Goal: Task Accomplishment & Management: Use online tool/utility

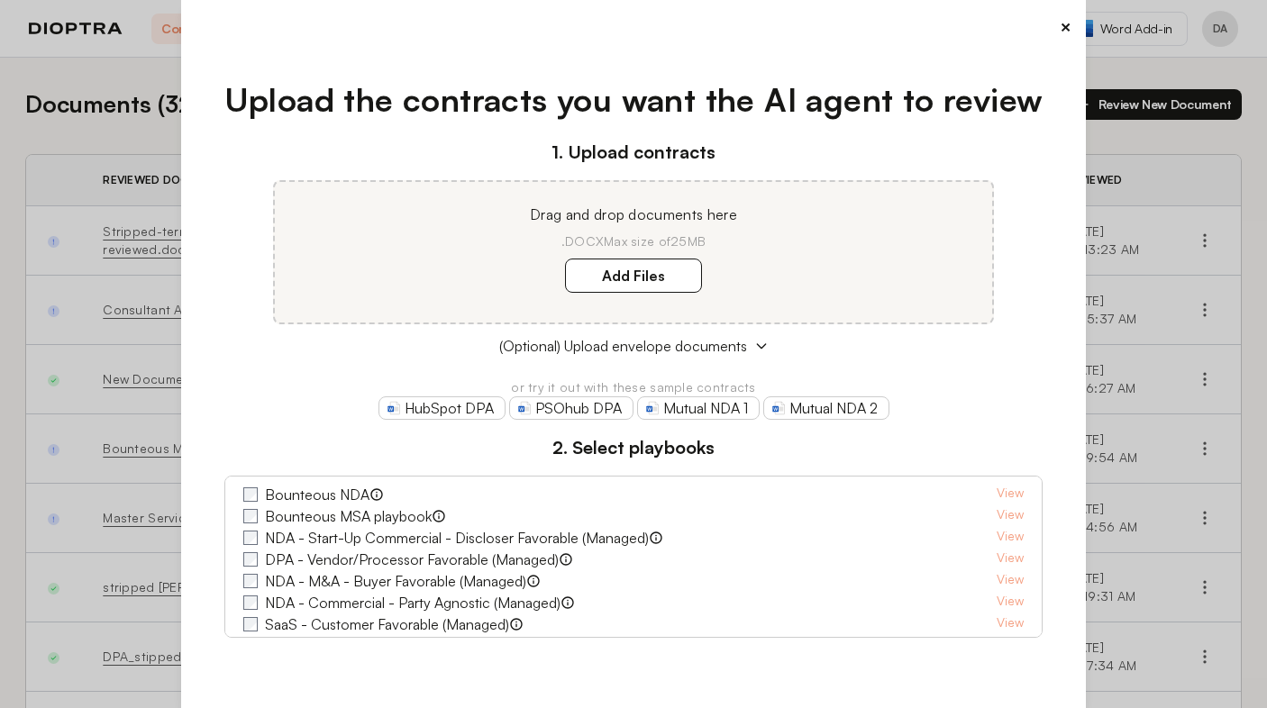
click at [146, 105] on div "× Upload the contracts you want the AI agent to review 1. Upload contracts Drag…" at bounding box center [633, 354] width 1267 height 708
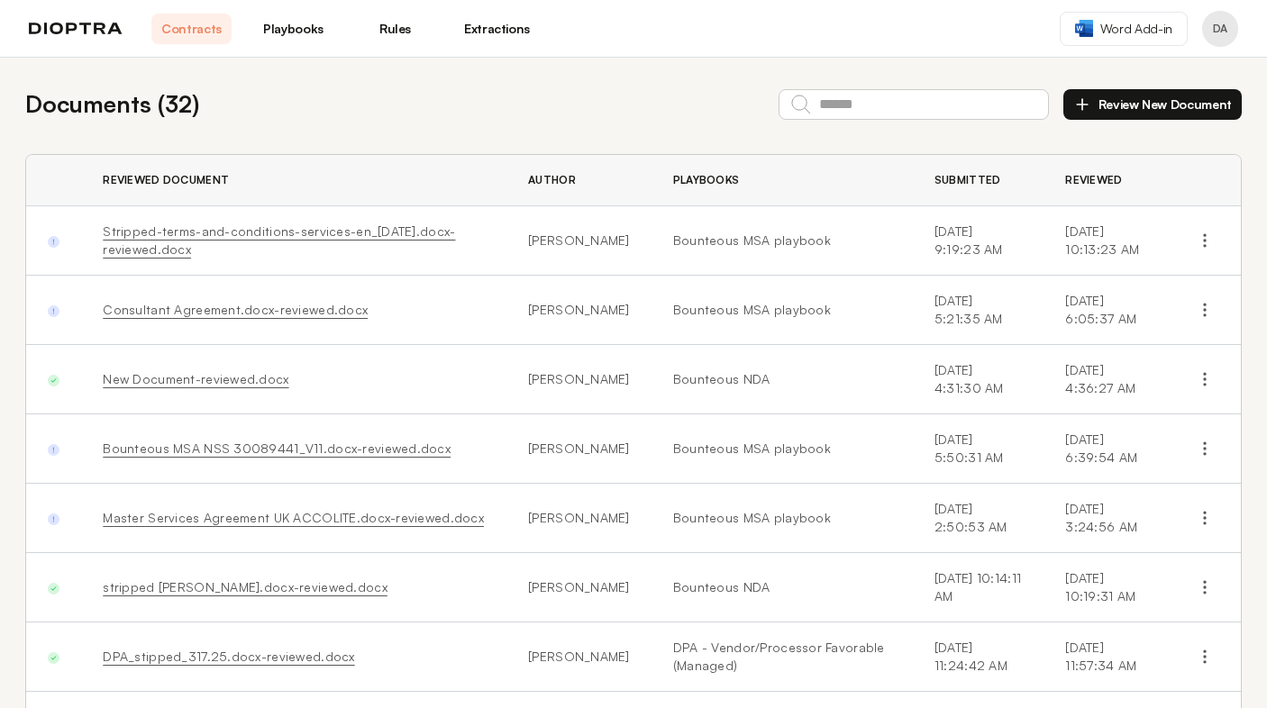
click at [489, 32] on link "Extractions" at bounding box center [497, 29] width 80 height 31
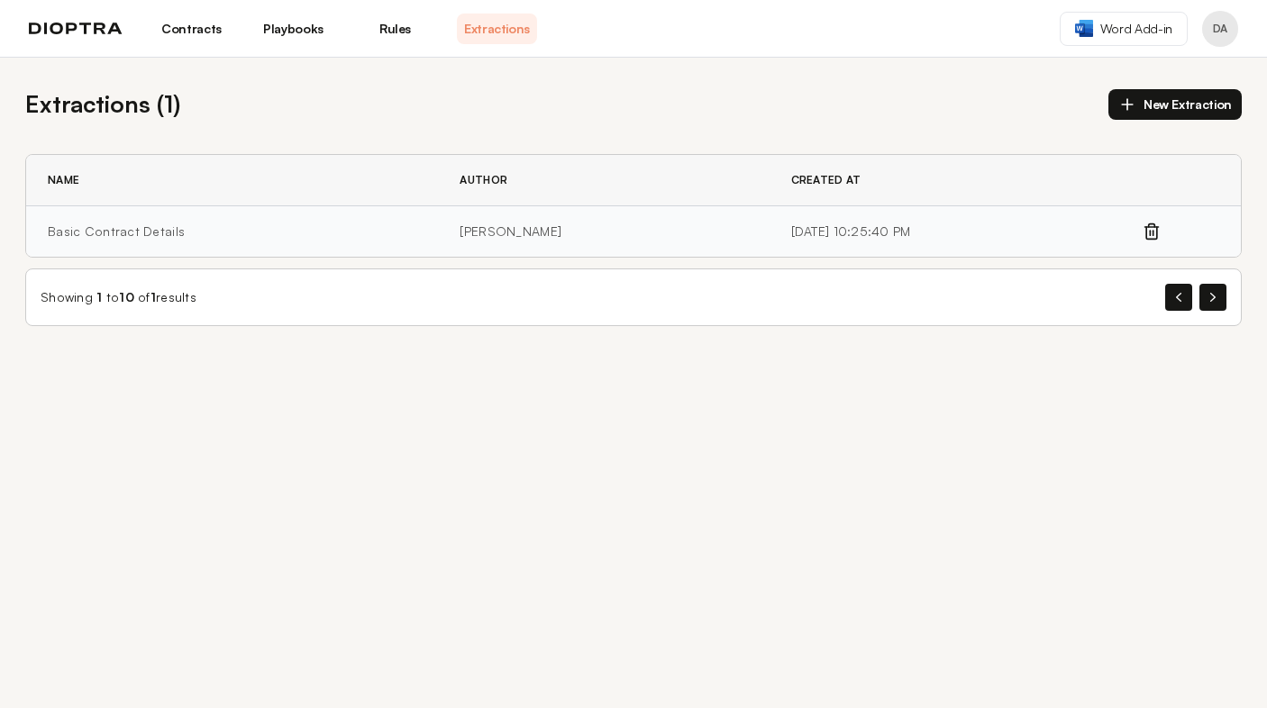
click at [207, 220] on td "Basic Contract Details" at bounding box center [232, 231] width 412 height 51
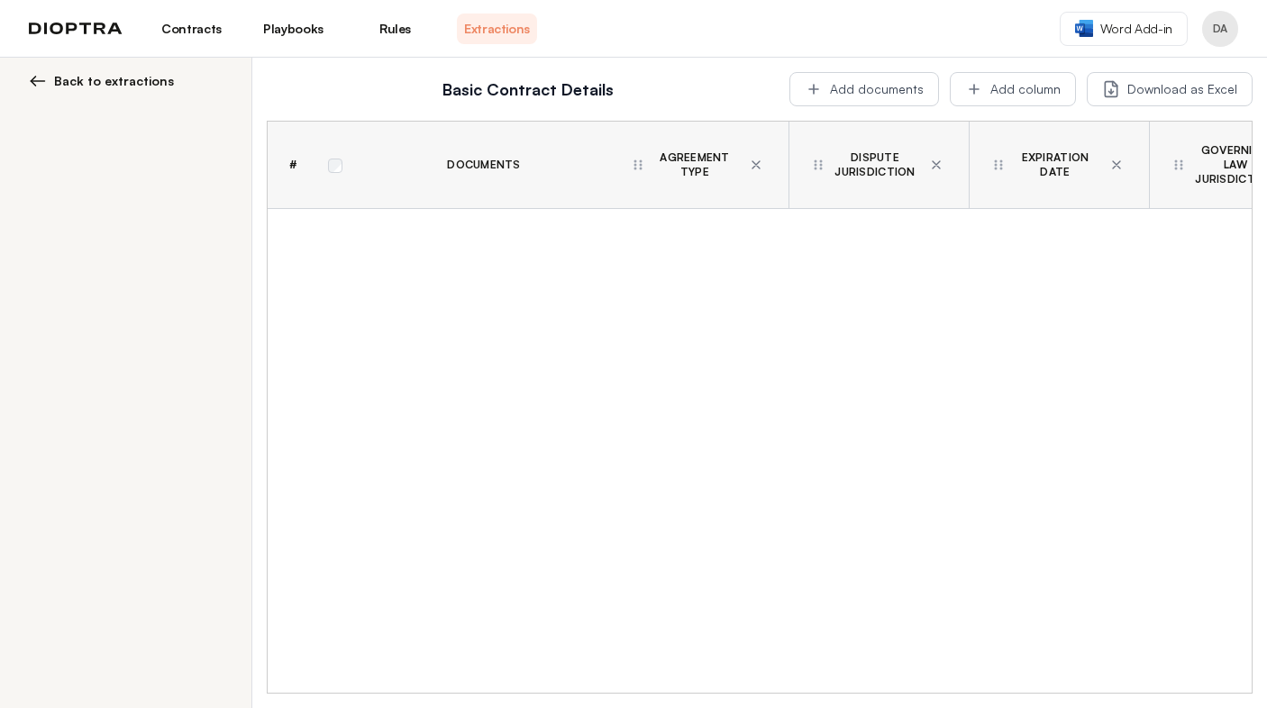
scroll to position [0, 455]
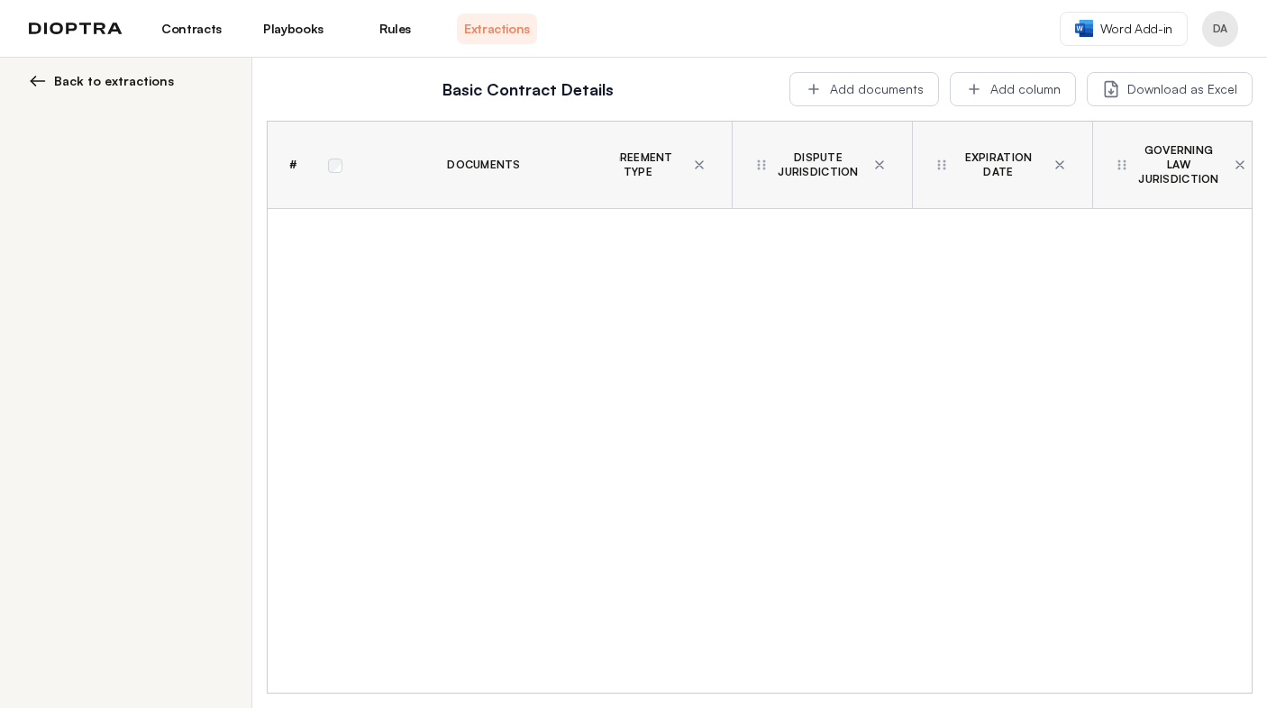
click at [104, 74] on span "Back to extractions" at bounding box center [114, 81] width 120 height 18
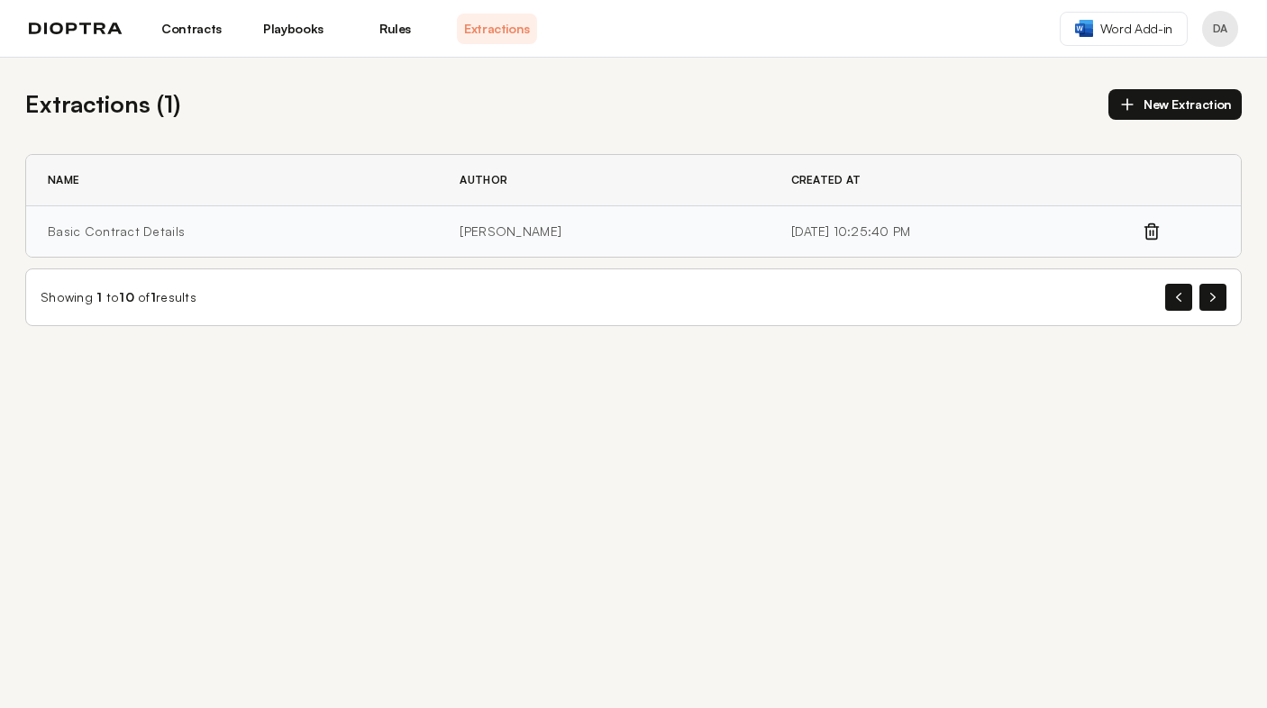
click at [123, 238] on td "Basic Contract Details" at bounding box center [232, 231] width 412 height 51
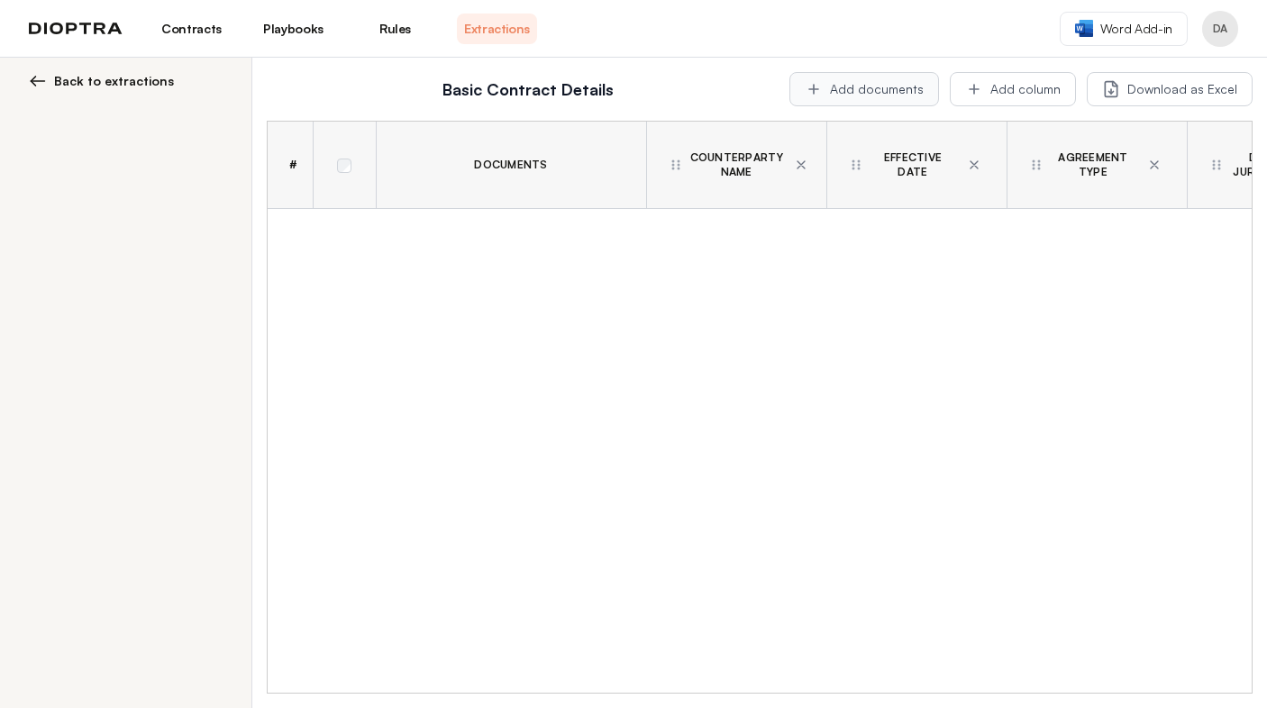
click at [864, 87] on button "Add documents" at bounding box center [864, 89] width 150 height 34
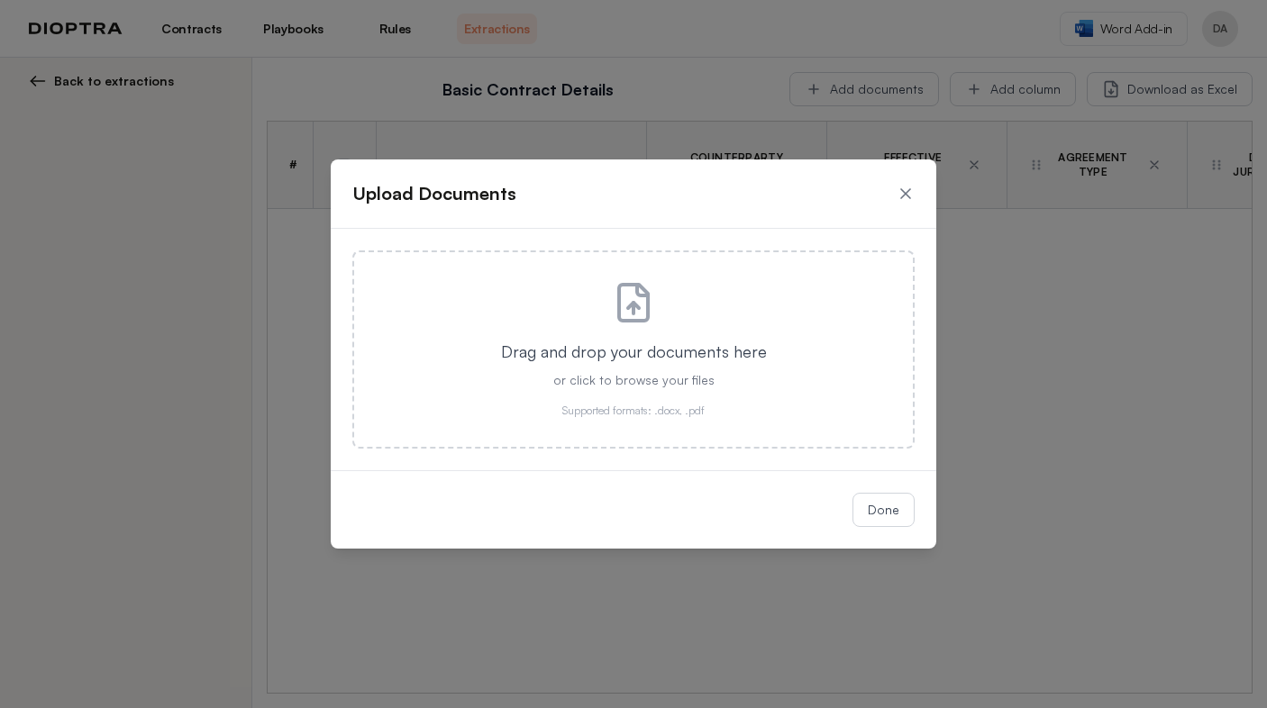
click at [1021, 192] on div "Upload Documents Drag and drop your documents here or click to browse your file…" at bounding box center [633, 354] width 1267 height 708
click at [995, 371] on div "Upload Documents Drag and drop your documents here or click to browse your file…" at bounding box center [633, 354] width 1267 height 708
click at [908, 195] on icon at bounding box center [905, 194] width 18 height 18
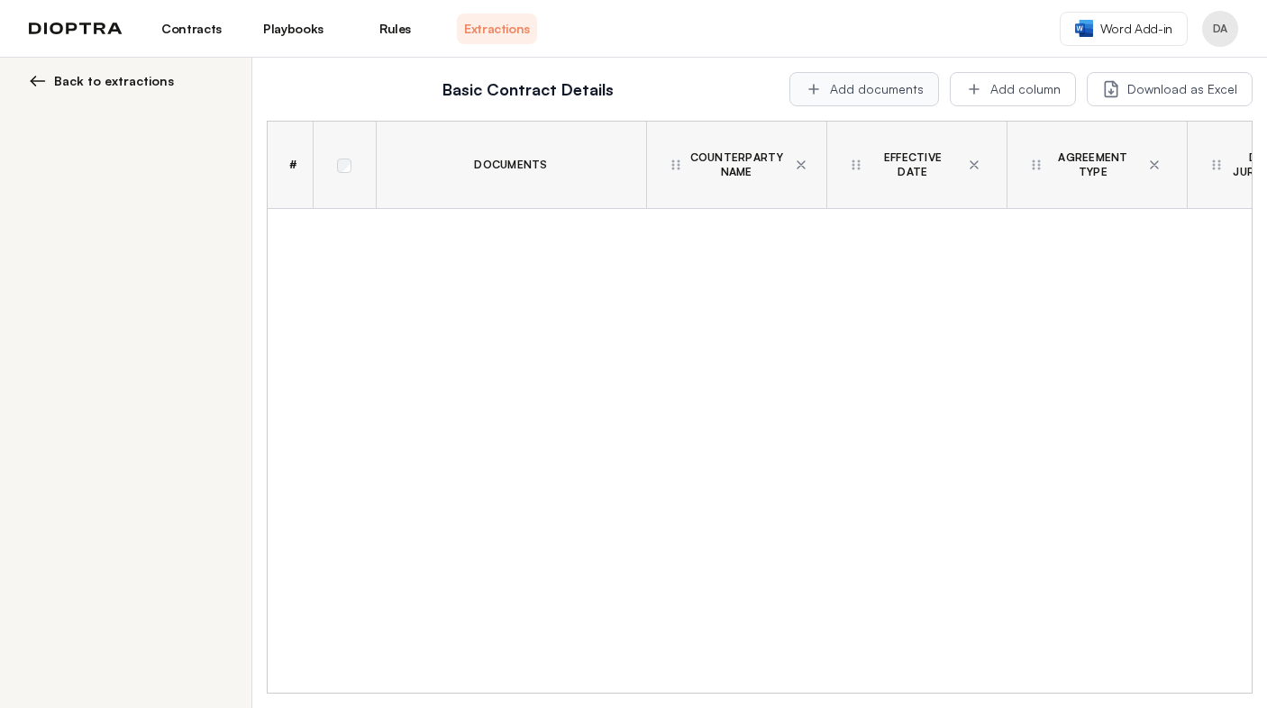
click at [861, 86] on button "Add documents" at bounding box center [864, 89] width 150 height 34
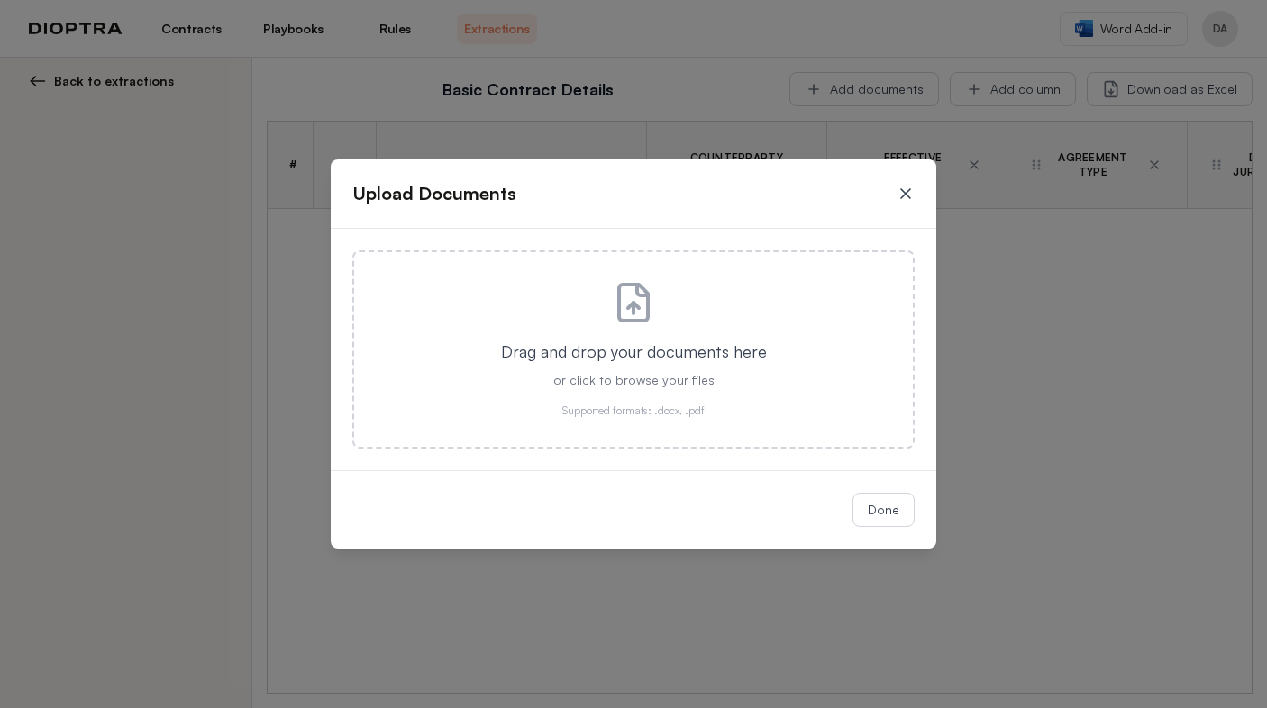
click at [901, 191] on icon at bounding box center [905, 194] width 18 height 18
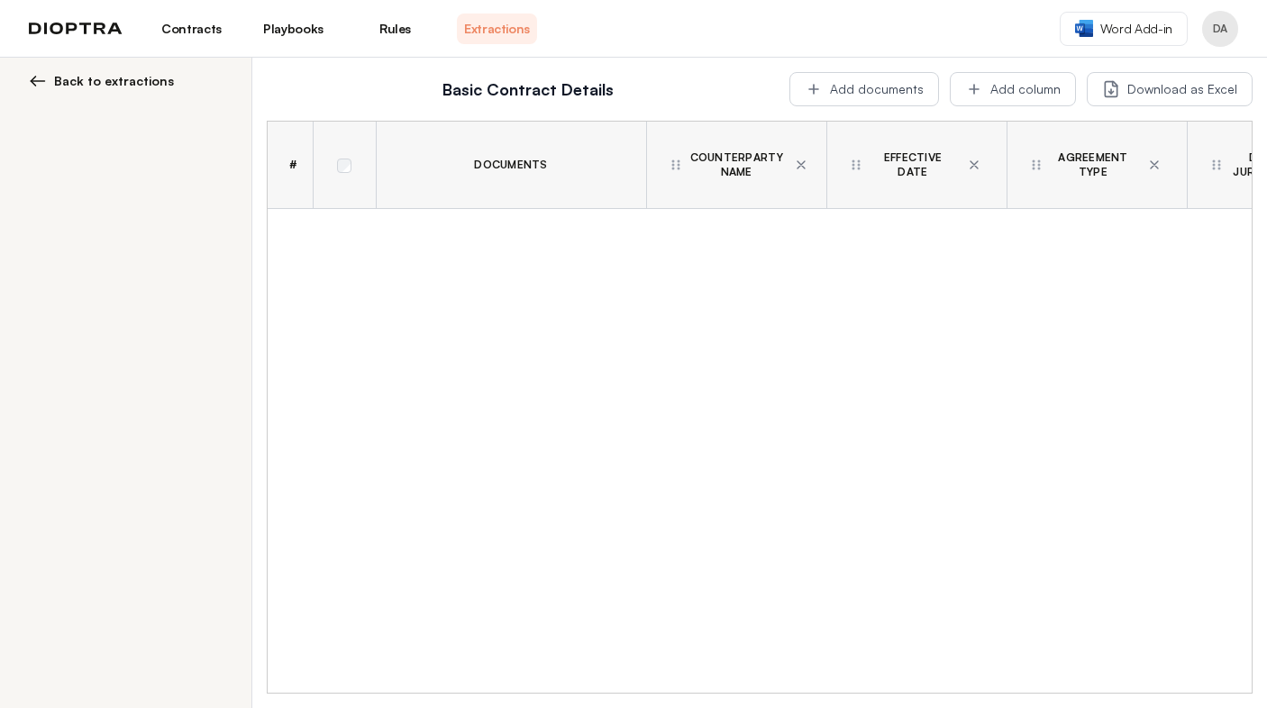
click at [501, 20] on link "Extractions" at bounding box center [497, 29] width 80 height 31
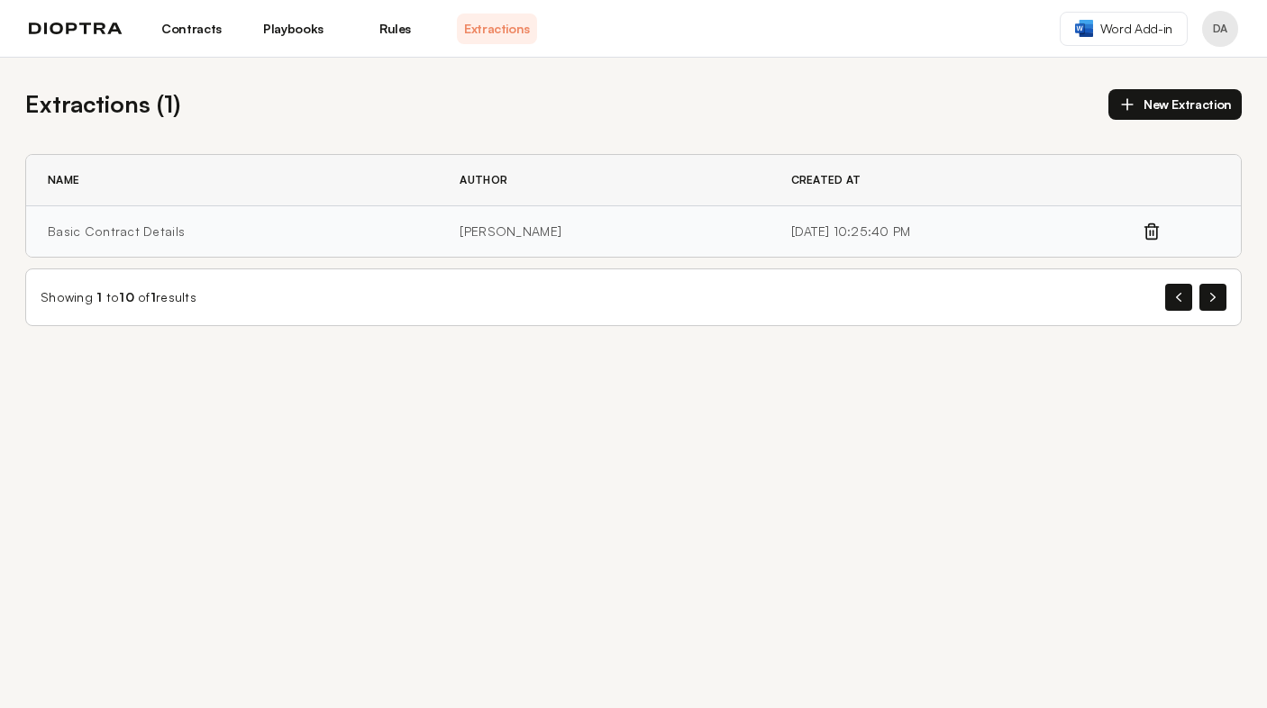
click at [159, 231] on td "Basic Contract Details" at bounding box center [232, 231] width 412 height 51
